Goal: Navigation & Orientation: Find specific page/section

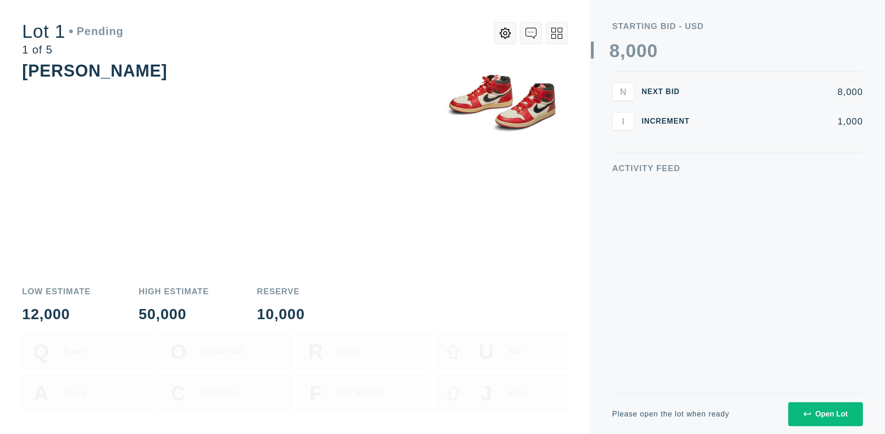
click at [825, 413] on div "Open Lot" at bounding box center [825, 414] width 44 height 8
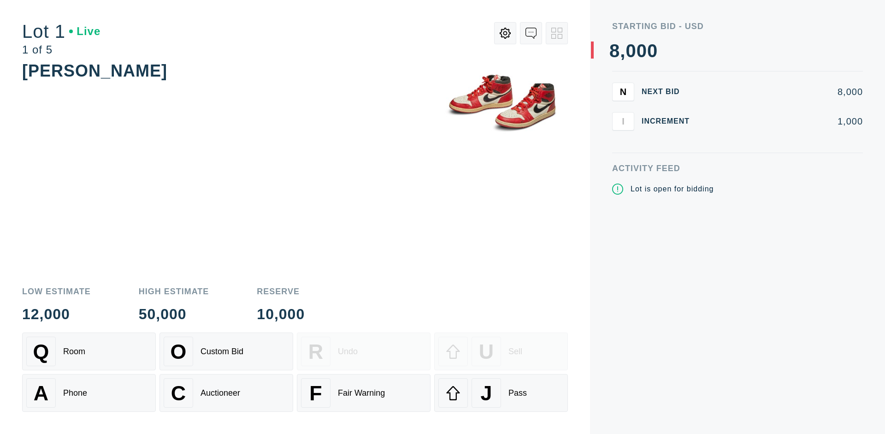
click at [89, 351] on div "Q Room" at bounding box center [88, 350] width 125 height 29
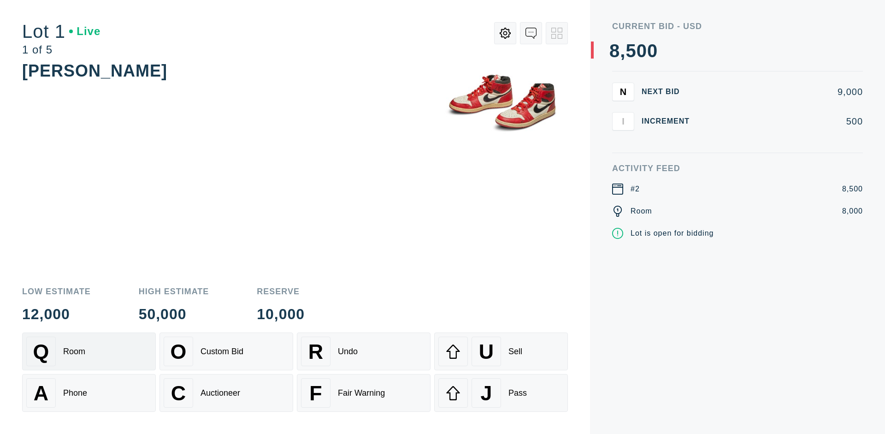
click at [89, 351] on div "Q Room" at bounding box center [88, 350] width 125 height 29
click at [89, 393] on div "A Phone" at bounding box center [88, 392] width 125 height 29
